Goal: Complete application form

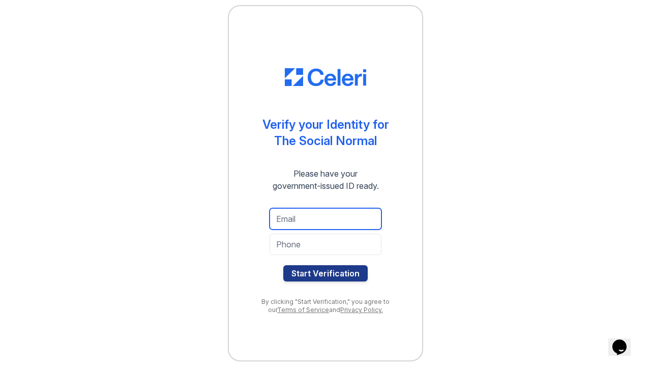
type input "B"
type input "baileestratmann@gmail.com"
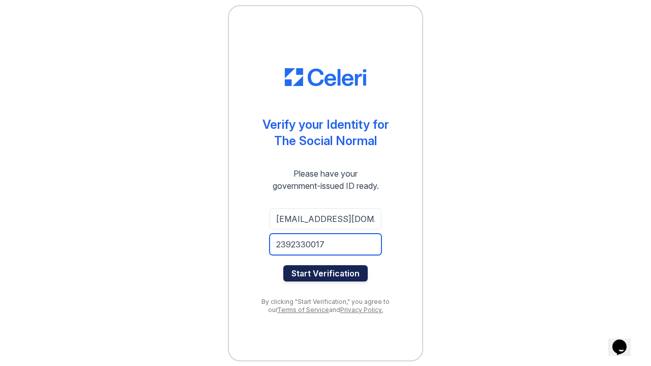
type input "2392330017"
click at [354, 279] on button "Start Verification" at bounding box center [325, 273] width 84 height 16
